Goal: Task Accomplishment & Management: Use online tool/utility

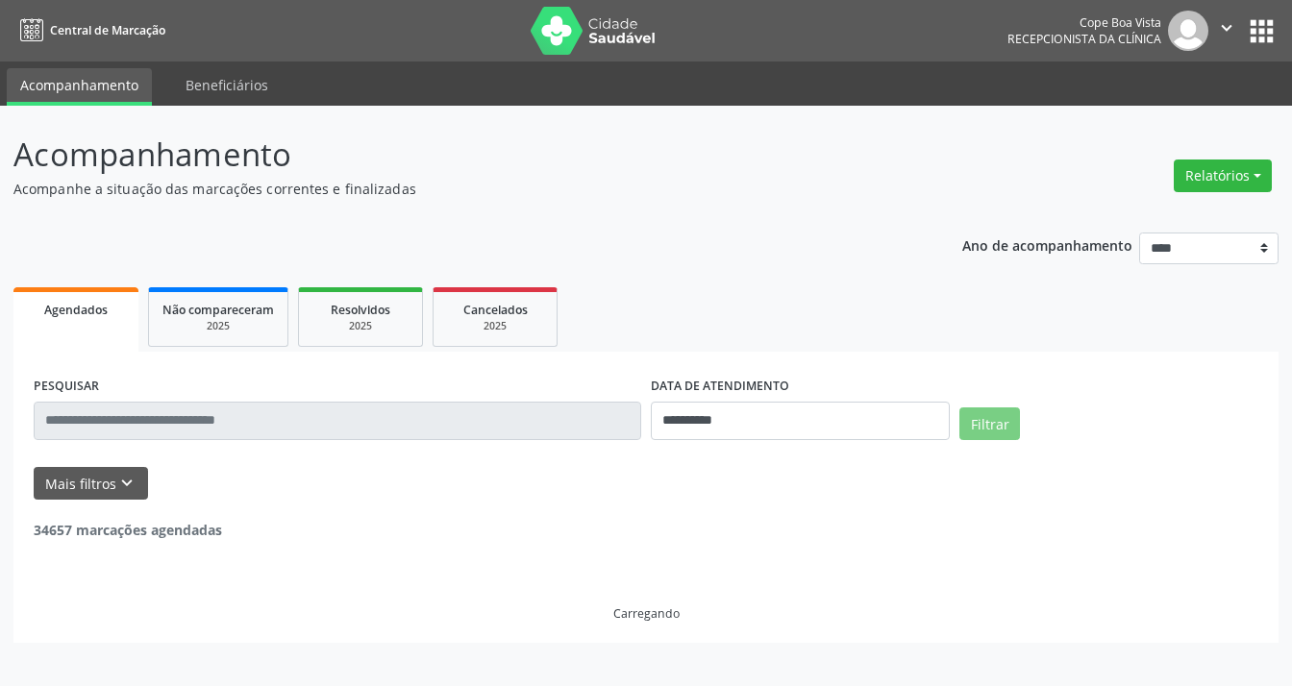
click at [1243, 168] on button "Relatórios" at bounding box center [1223, 176] width 98 height 33
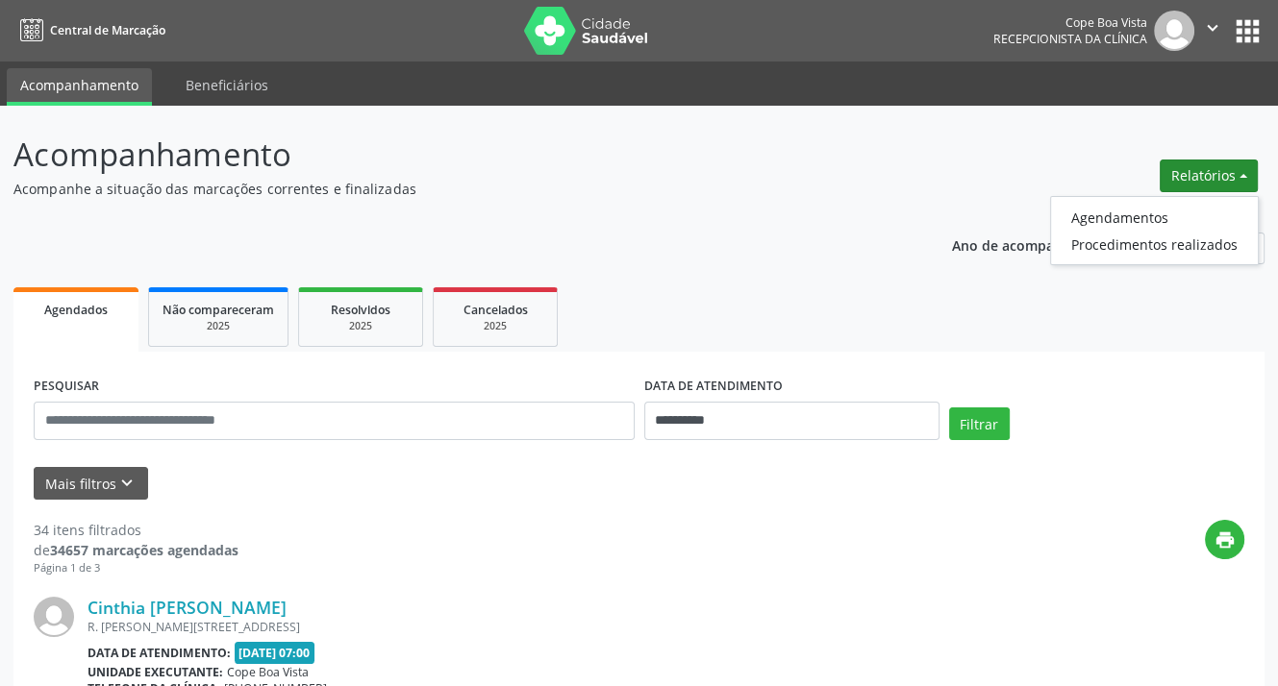
click at [1177, 201] on ul "Agendamentos Procedimentos realizados" at bounding box center [1154, 230] width 209 height 69
click at [1169, 212] on link "Agendamentos" at bounding box center [1154, 217] width 207 height 27
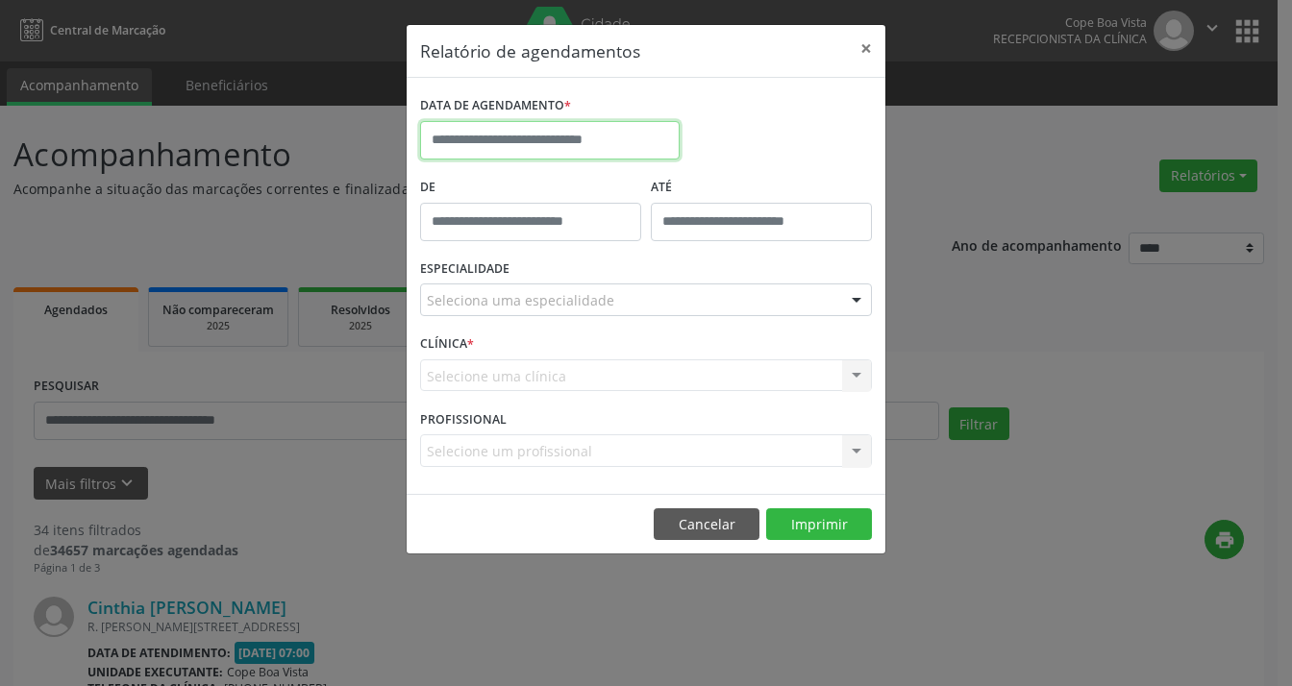
click at [569, 143] on input "text" at bounding box center [550, 140] width 260 height 38
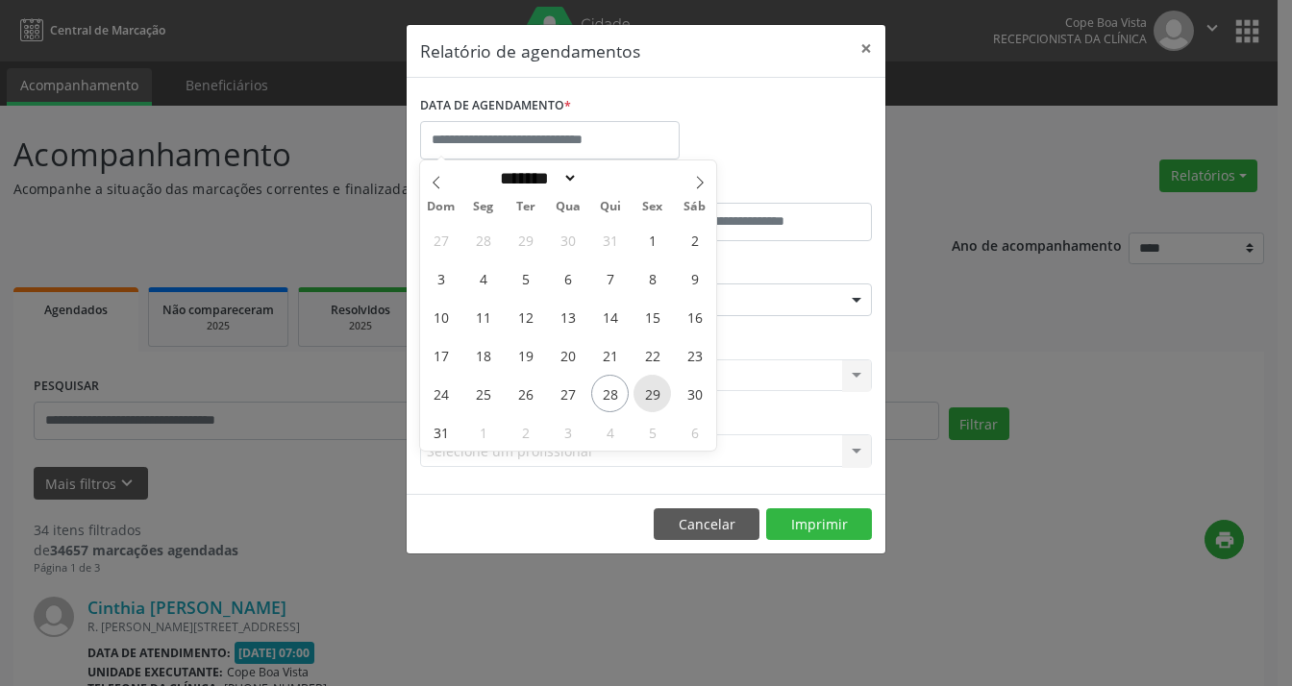
click at [658, 397] on span "29" at bounding box center [651, 393] width 37 height 37
type input "**********"
click at [658, 397] on span "29" at bounding box center [651, 393] width 37 height 37
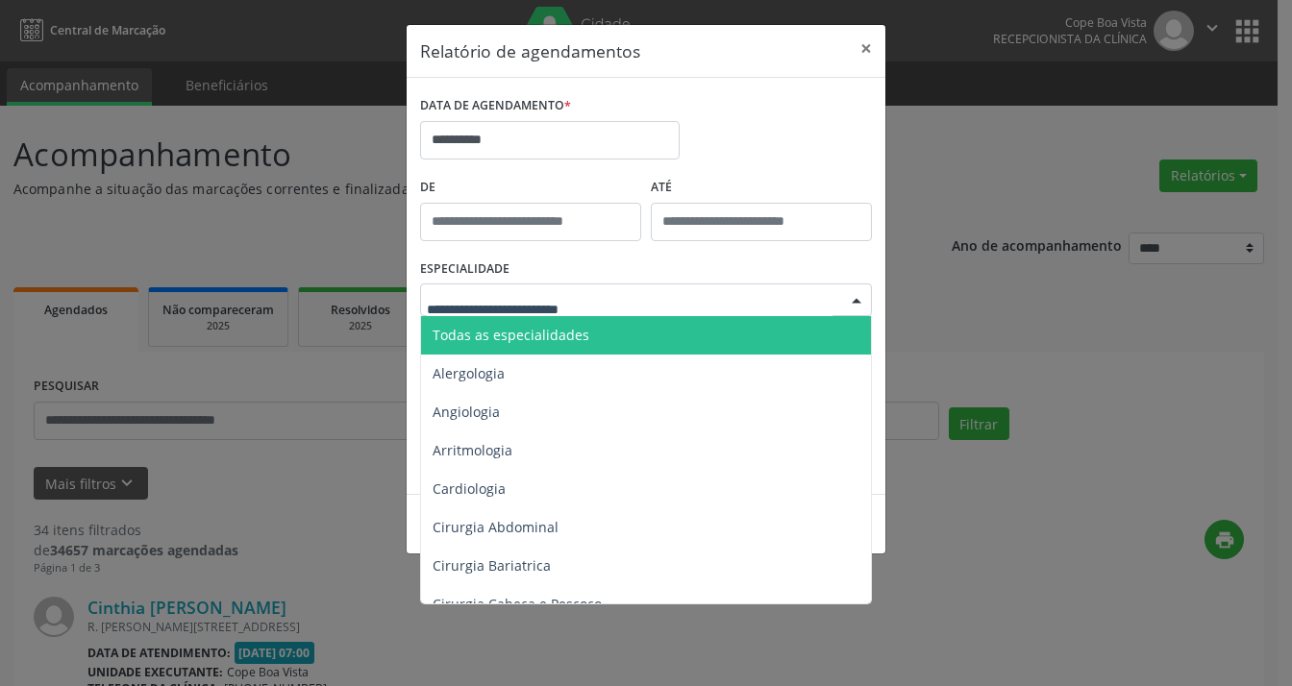
click at [607, 303] on div at bounding box center [646, 300] width 452 height 33
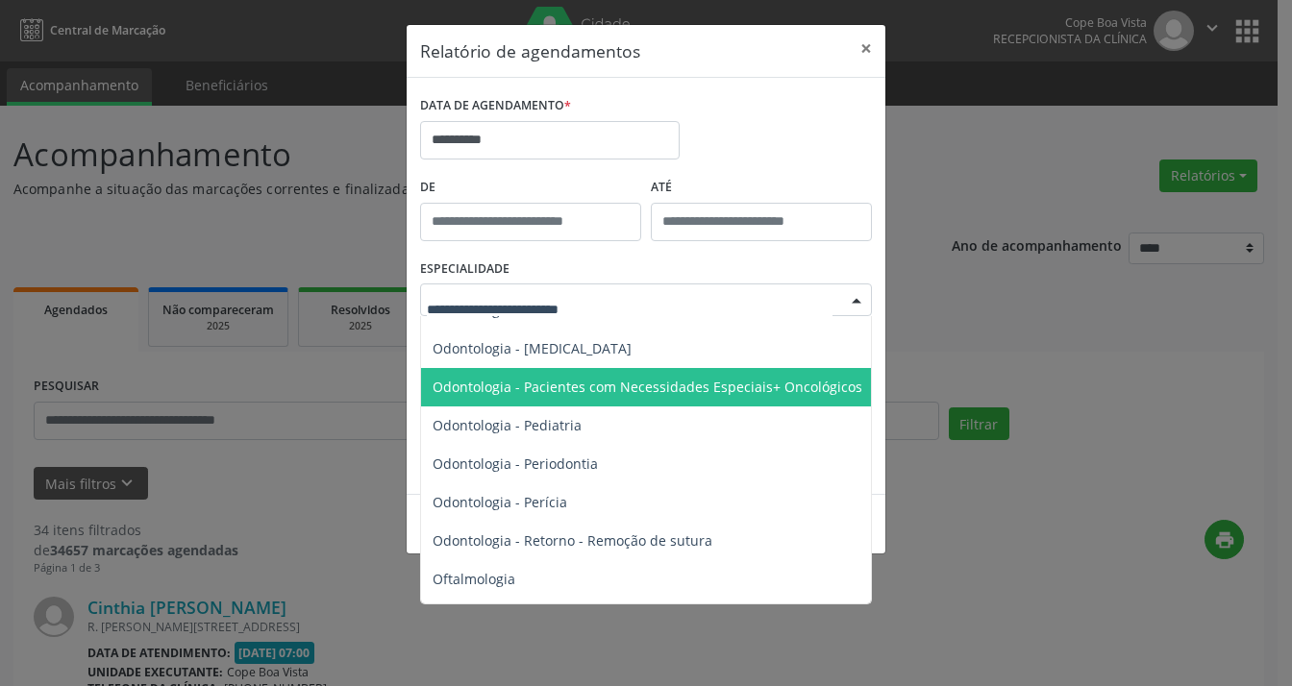
scroll to position [2499, 0]
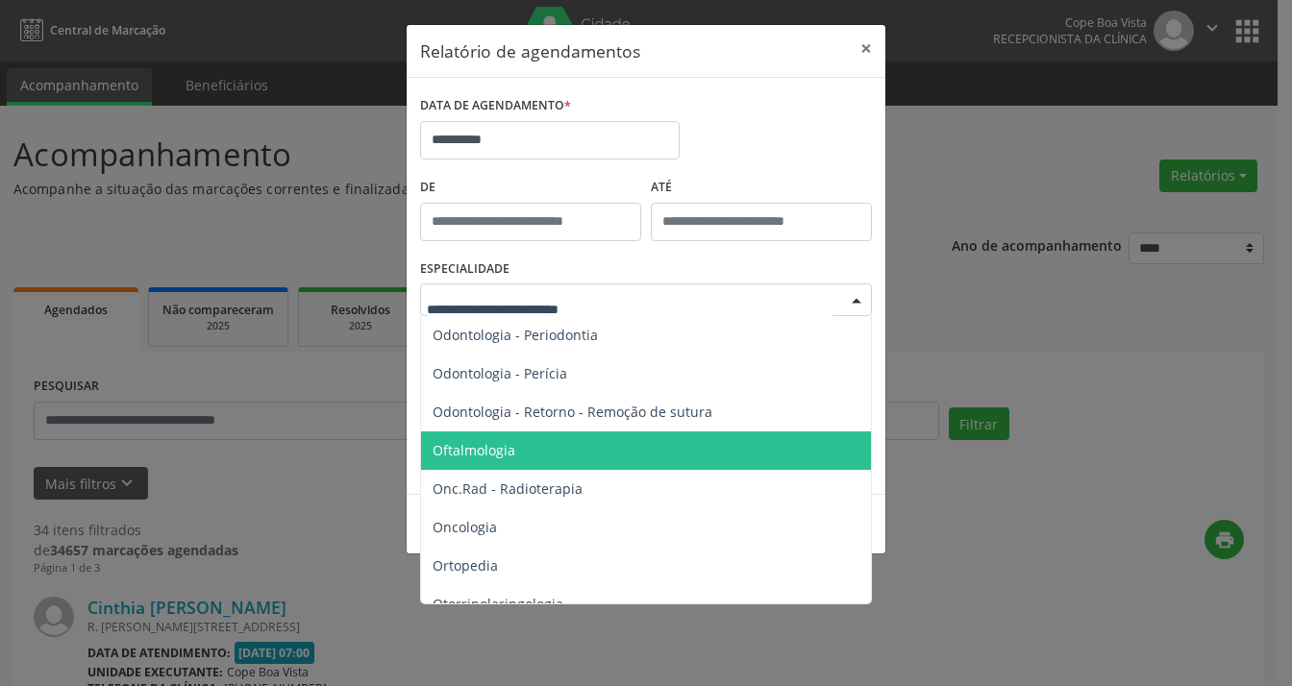
click at [567, 452] on span "Oftalmologia" at bounding box center [647, 451] width 453 height 38
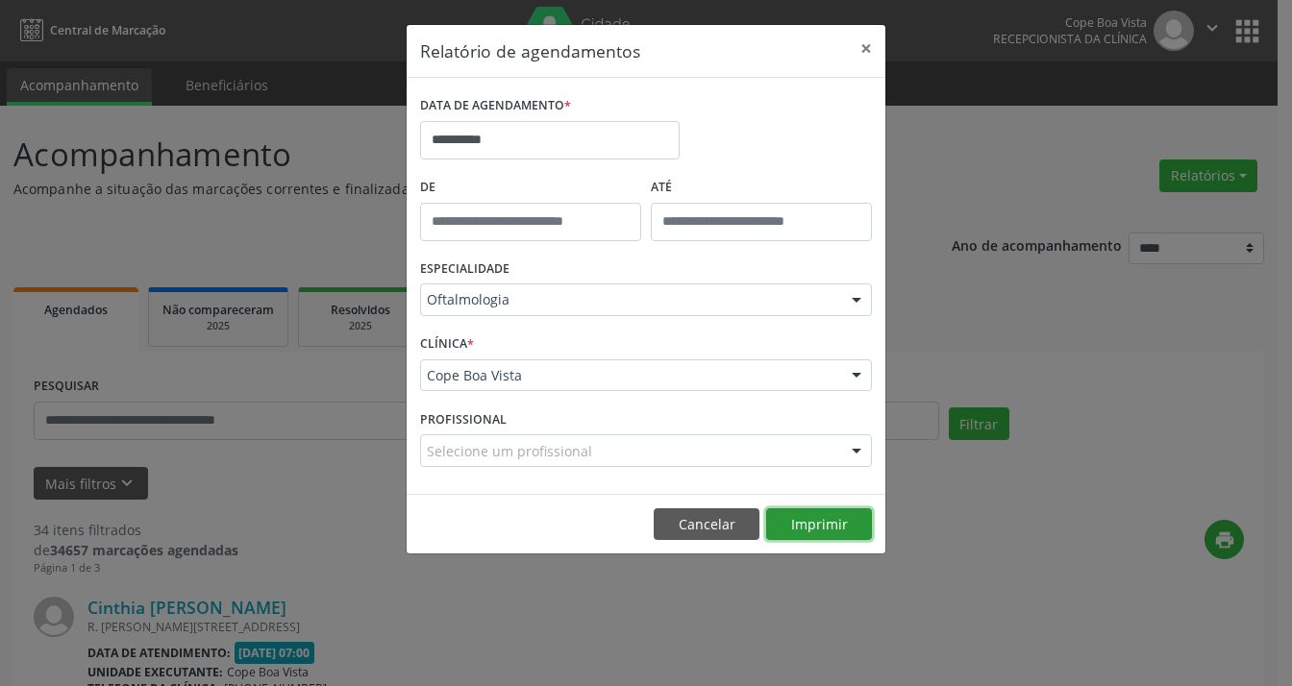
click at [823, 516] on button "Imprimir" at bounding box center [819, 525] width 106 height 33
